Goal: Information Seeking & Learning: Learn about a topic

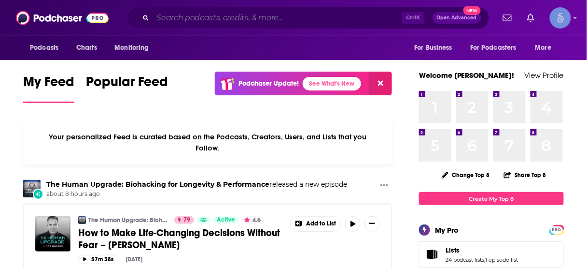
click at [324, 17] on input "Search podcasts, credits, & more..." at bounding box center [277, 17] width 249 height 15
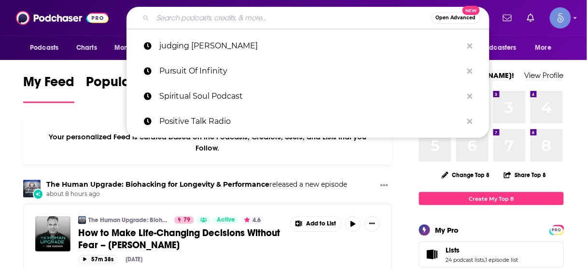
paste input "Human Capital Leadership"
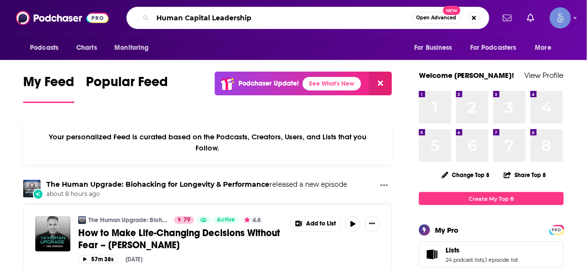
type input "Human Capital Leadership"
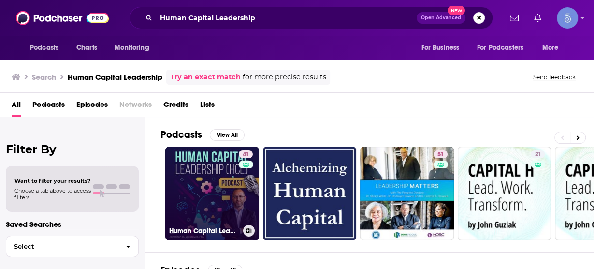
click at [219, 197] on link "41 Human Capital Leadership" at bounding box center [212, 193] width 94 height 94
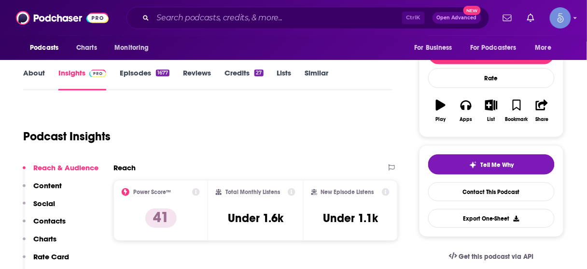
scroll to position [155, 0]
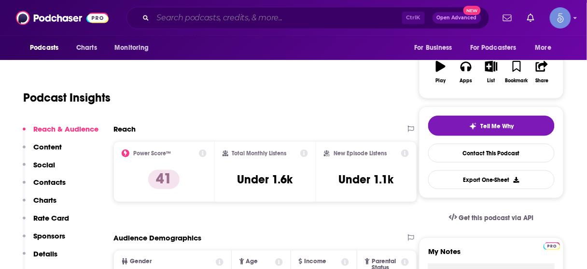
click at [263, 16] on input "Search podcasts, credits, & more..." at bounding box center [277, 17] width 249 height 15
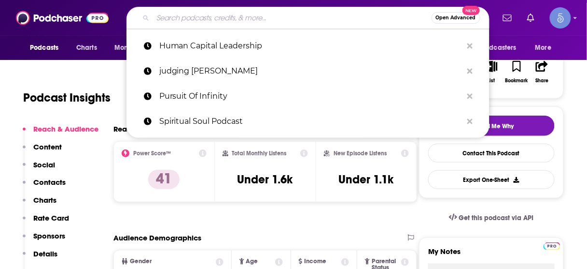
paste input "Personal Development Trailblazers Podcast"
type input "Personal Development Trailblazers Podcast"
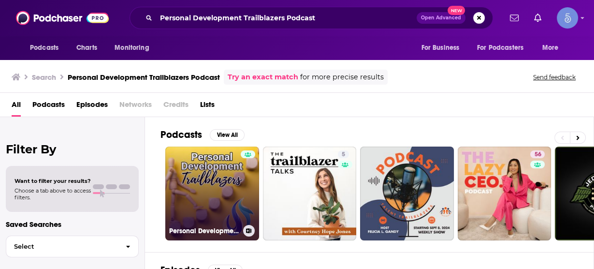
click at [242, 163] on div at bounding box center [248, 187] width 14 height 74
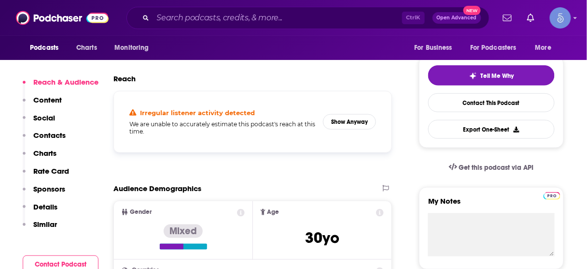
scroll to position [232, 0]
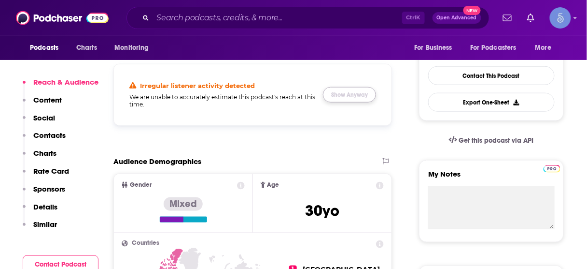
click at [356, 98] on button "Show Anyway" at bounding box center [349, 94] width 53 height 15
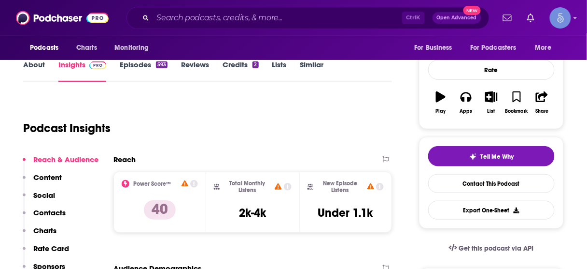
scroll to position [116, 0]
